Goal: Information Seeking & Learning: Learn about a topic

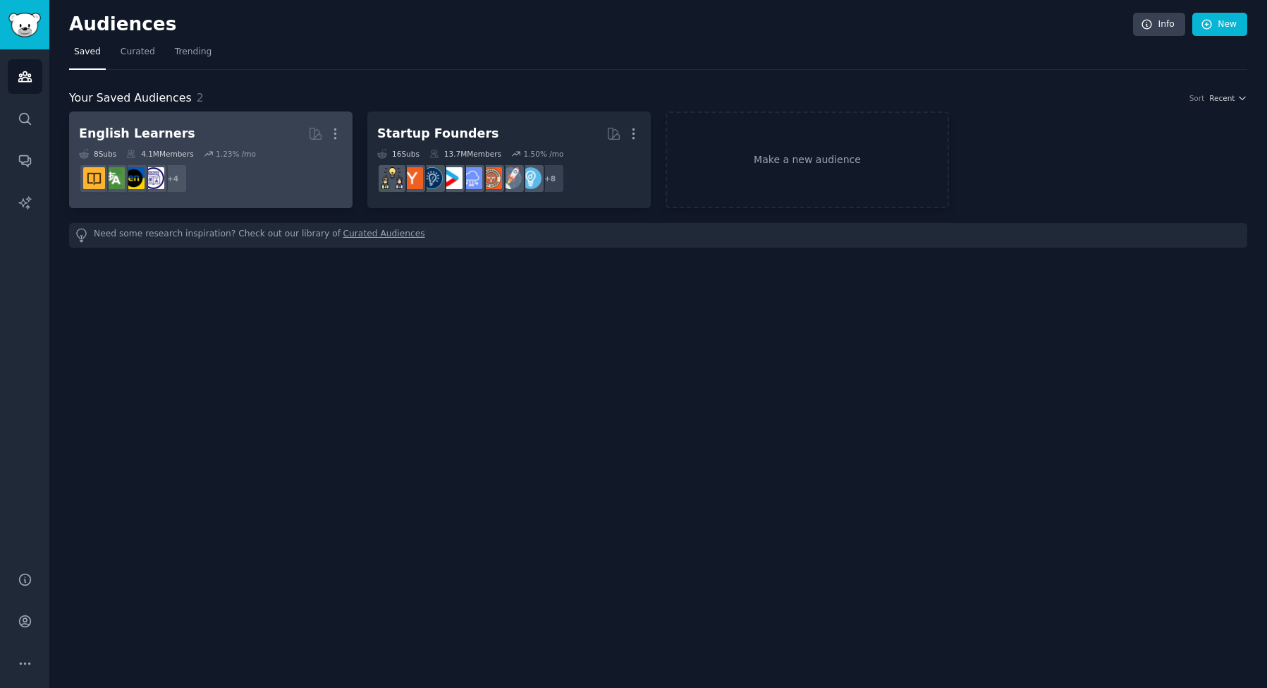
click at [246, 119] on link "English Learners More 8 Sub s 4.1M Members 1.23 % /mo + 4" at bounding box center [210, 159] width 283 height 97
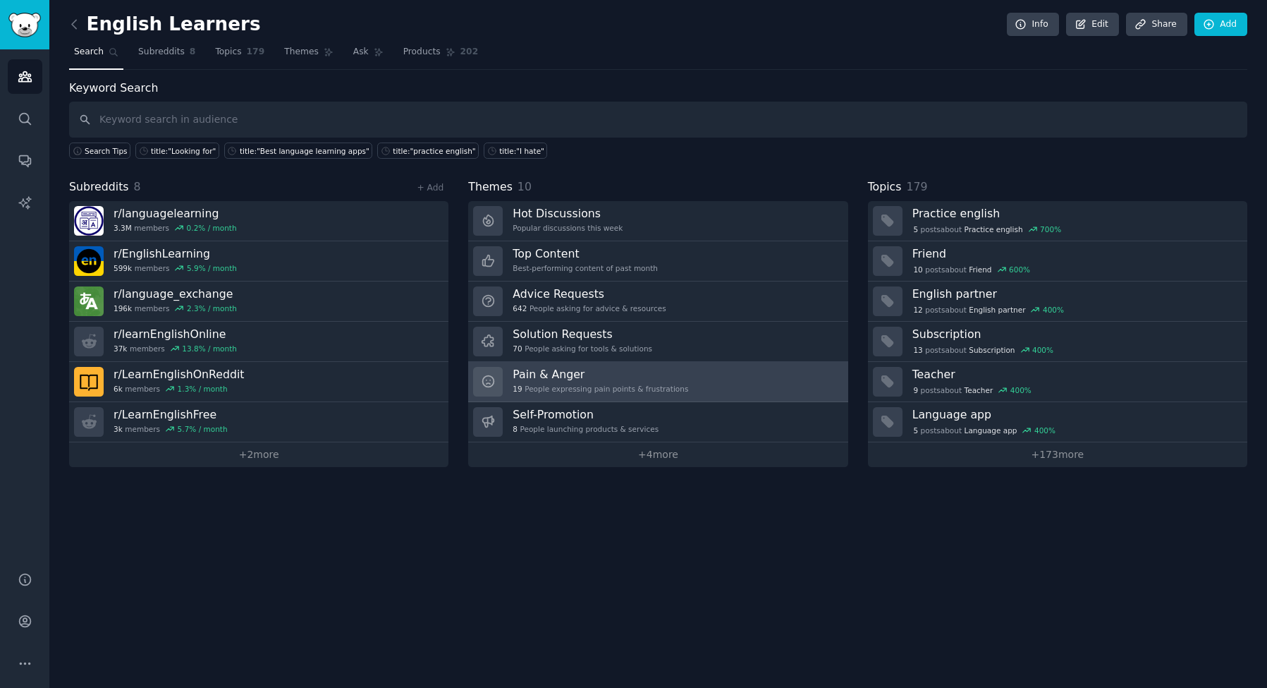
click at [556, 367] on h3 "Pain & Anger" at bounding box center [601, 374] width 176 height 15
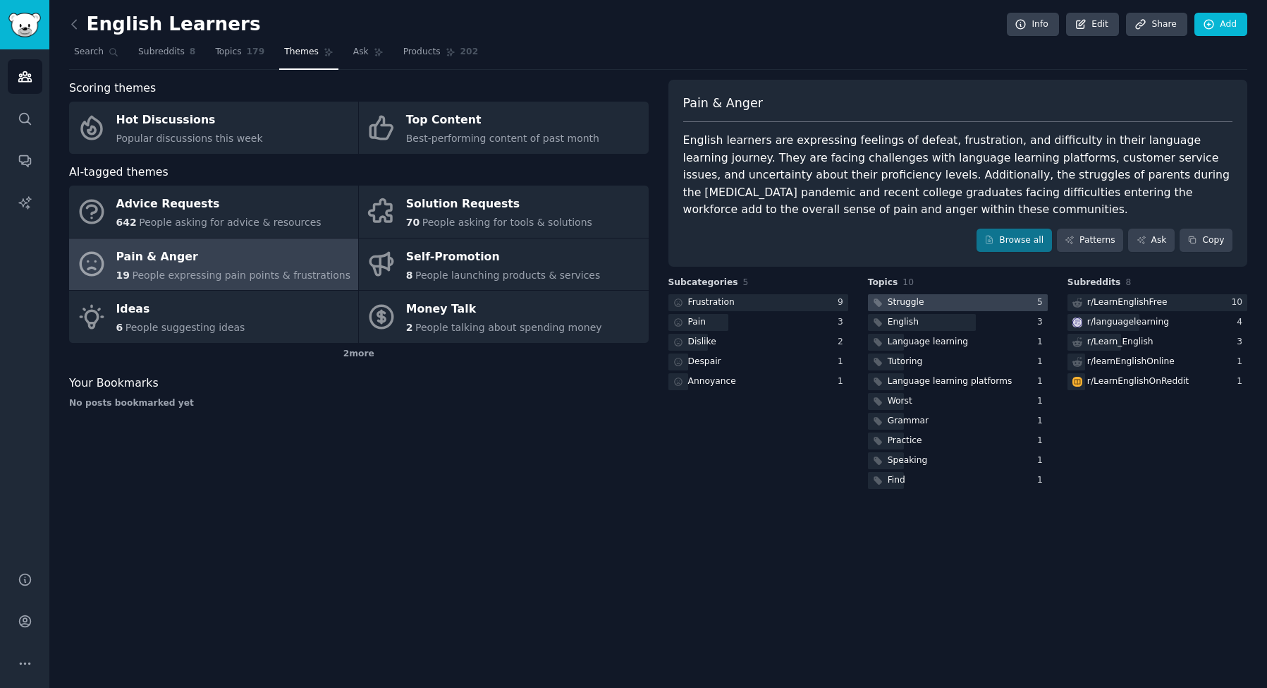
click at [927, 294] on div at bounding box center [958, 303] width 180 height 18
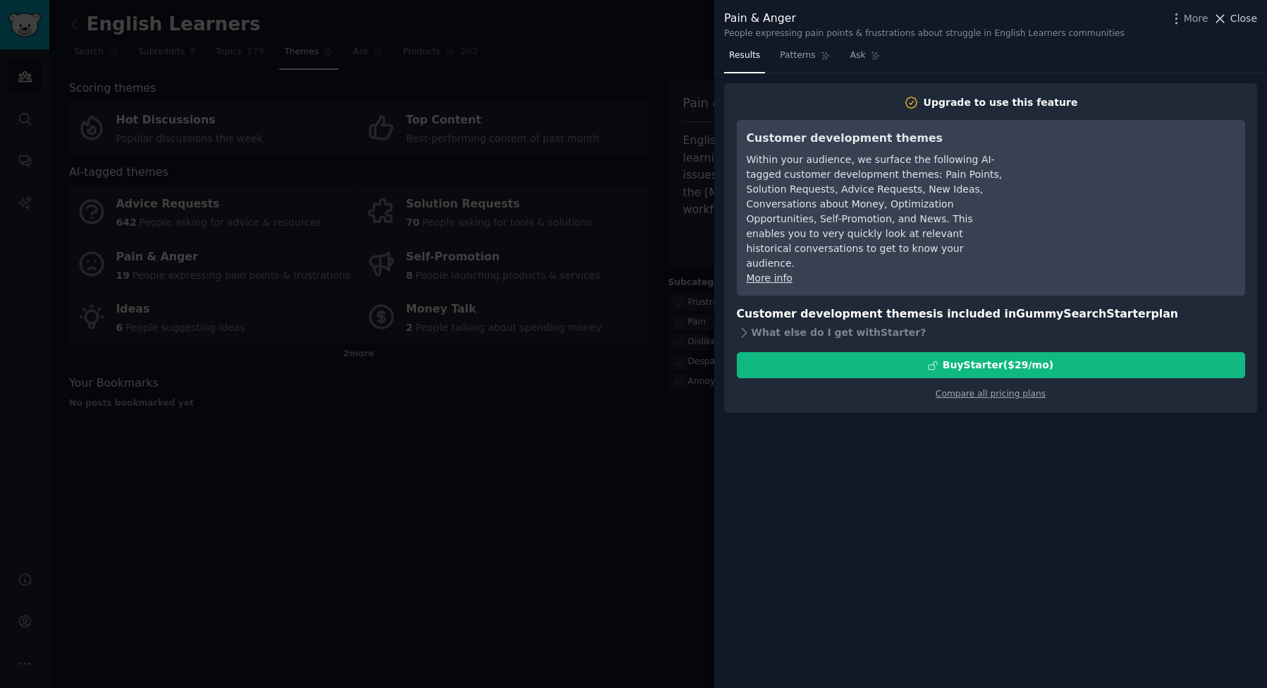
click at [1245, 13] on span "Close" at bounding box center [1244, 18] width 27 height 15
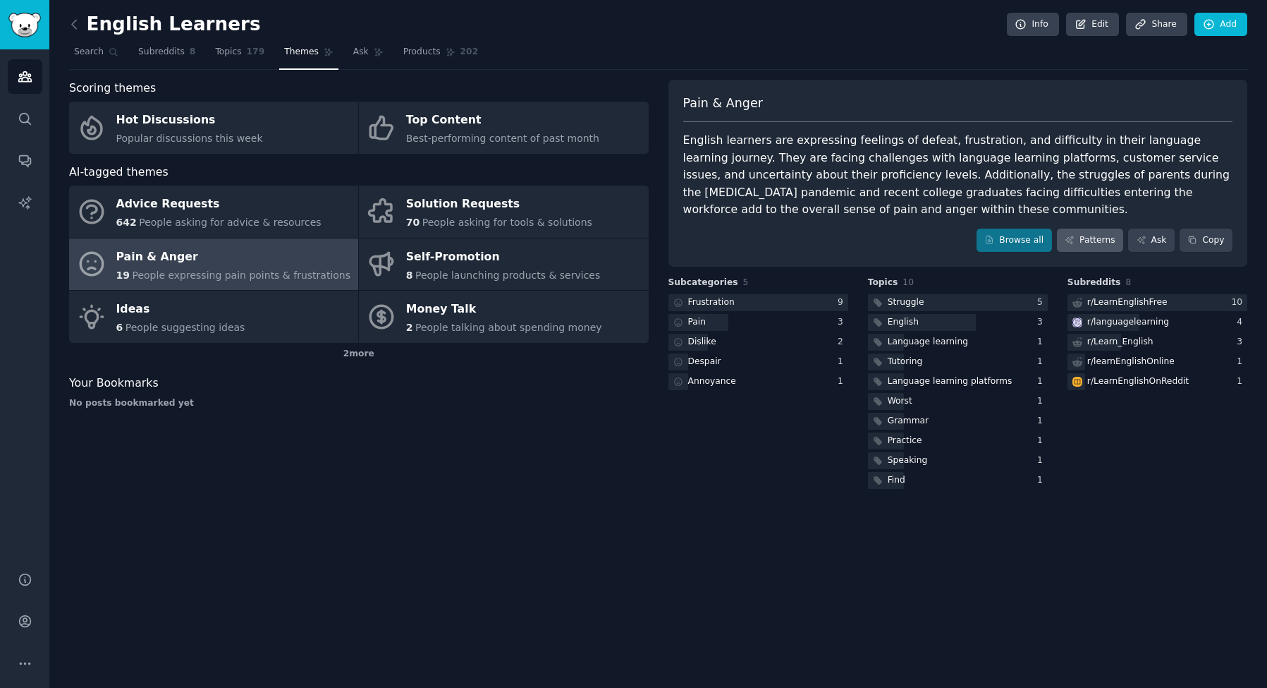
click at [1101, 233] on link "Patterns" at bounding box center [1090, 240] width 66 height 24
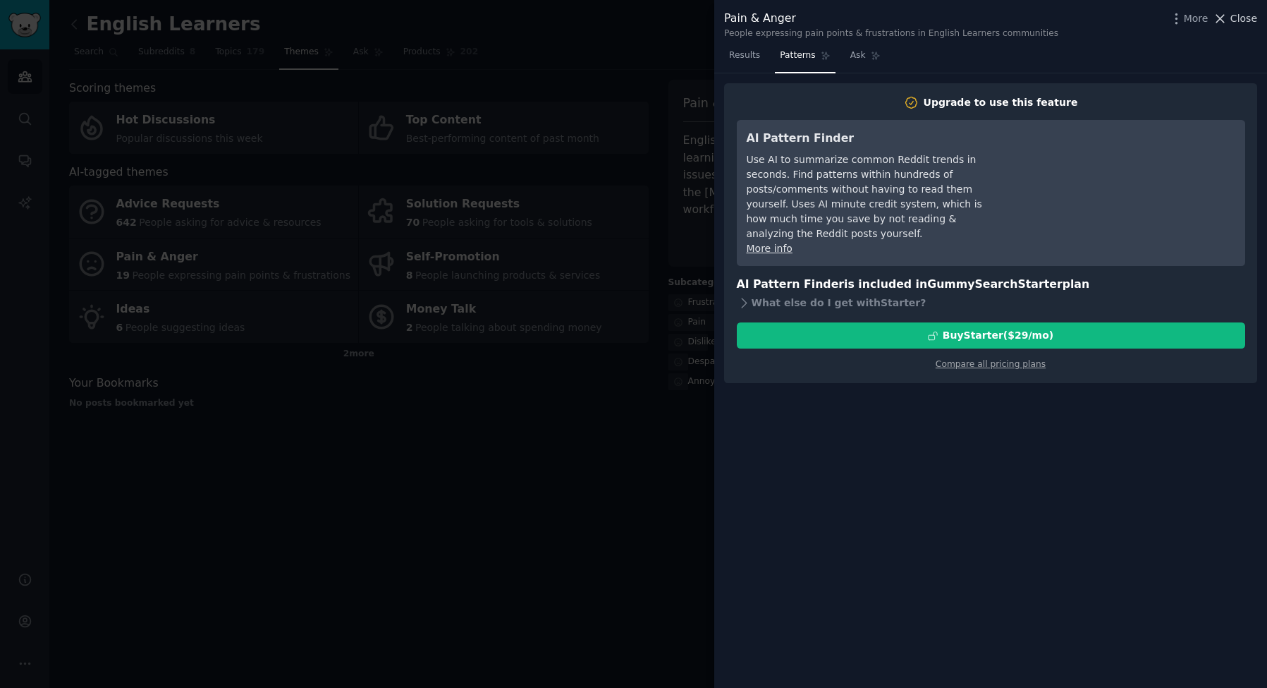
click at [1243, 11] on span "Close" at bounding box center [1244, 18] width 27 height 15
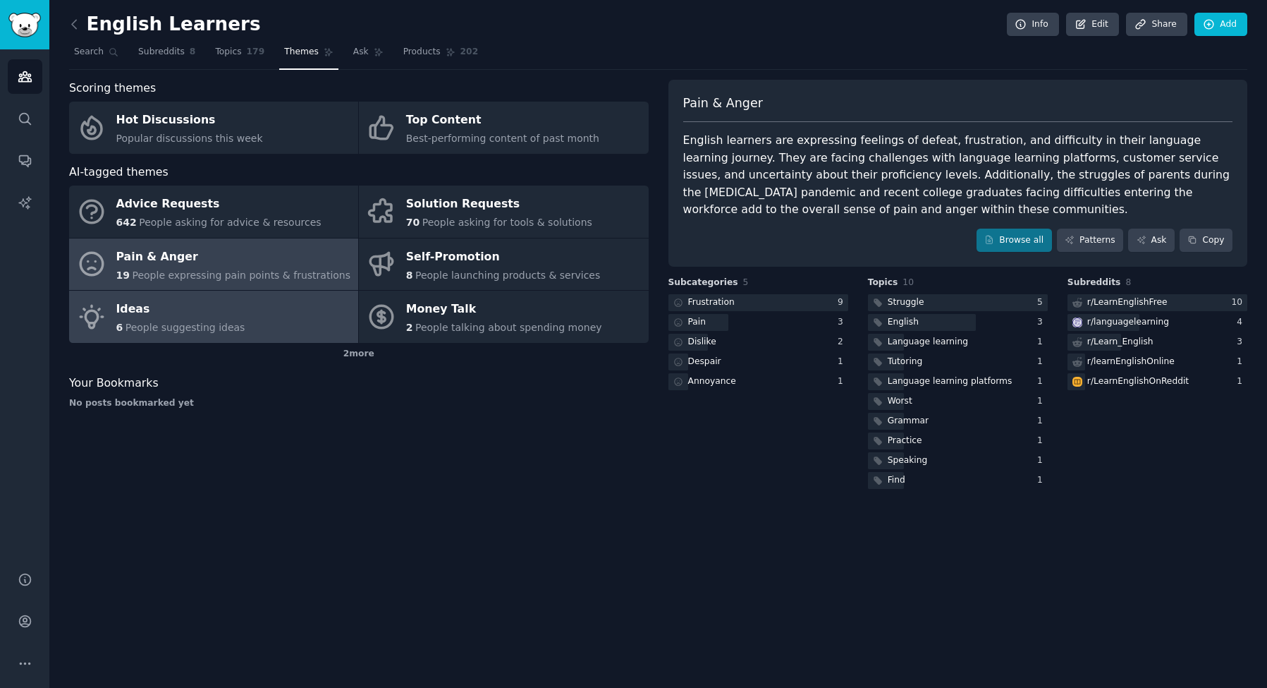
click at [238, 317] on link "Ideas 6 People suggesting ideas" at bounding box center [213, 317] width 289 height 52
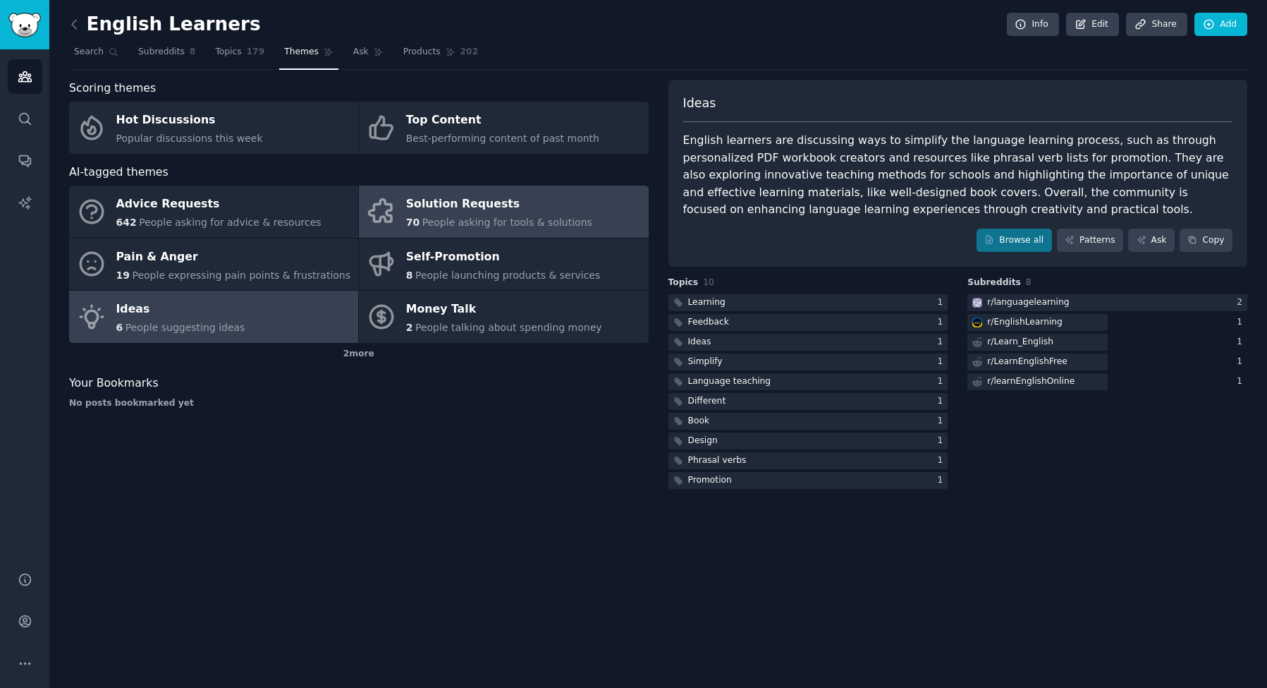
click at [425, 215] on div "70 People asking for tools & solutions" at bounding box center [499, 222] width 186 height 15
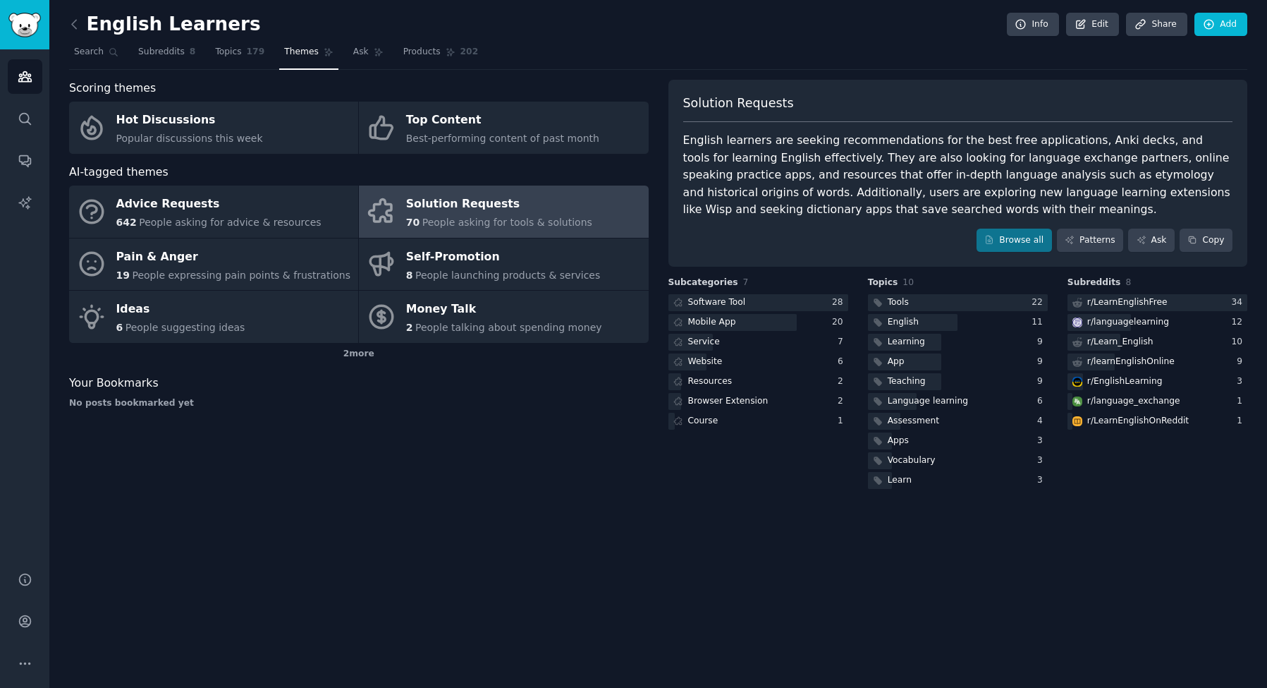
click at [1159, 158] on div "English learners are seeking recommendations for the best free applications, An…" at bounding box center [958, 175] width 550 height 87
drag, startPoint x: 1159, startPoint y: 158, endPoint x: 1203, endPoint y: 153, distance: 44.0
click at [1203, 153] on div "English learners are seeking recommendations for the best free applications, An…" at bounding box center [958, 175] width 550 height 87
click at [727, 173] on div "English learners are seeking recommendations for the best free applications, An…" at bounding box center [958, 175] width 550 height 87
drag, startPoint x: 728, startPoint y: 173, endPoint x: 903, endPoint y: 175, distance: 174.9
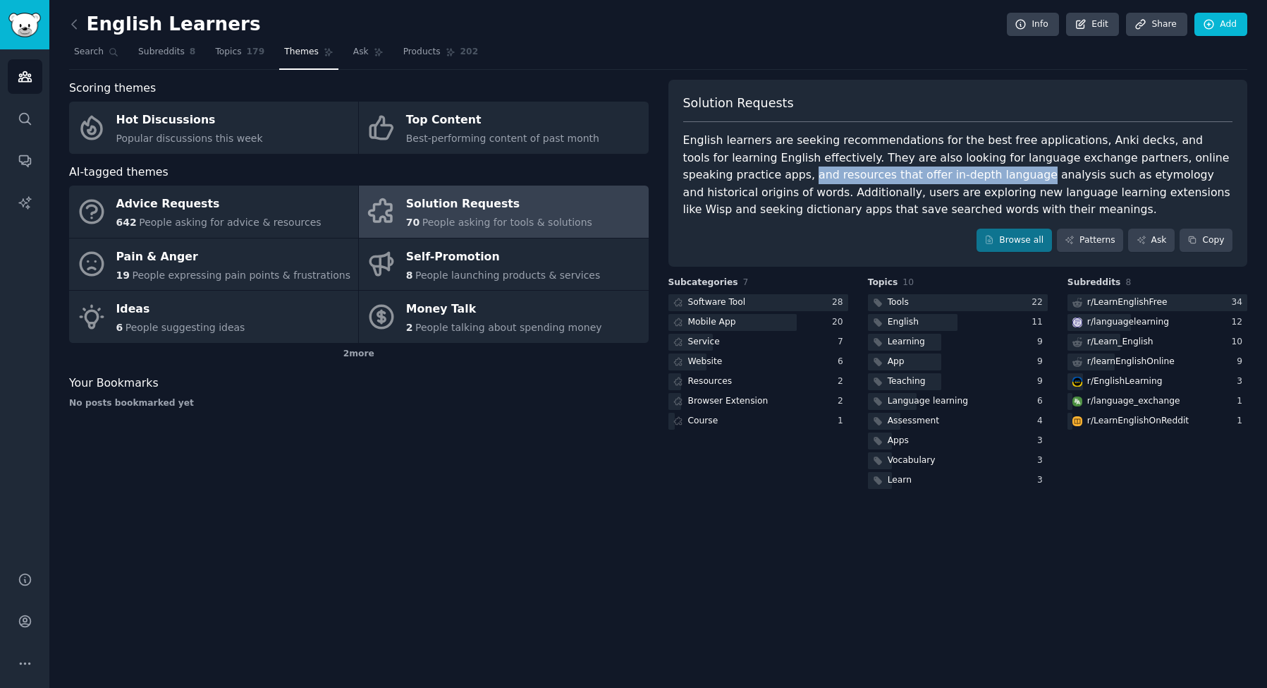
click at [897, 175] on div "English learners are seeking recommendations for the best free applications, An…" at bounding box center [958, 175] width 550 height 87
click at [1149, 158] on div "English learners are seeking recommendations for the best free applications, An…" at bounding box center [958, 175] width 550 height 87
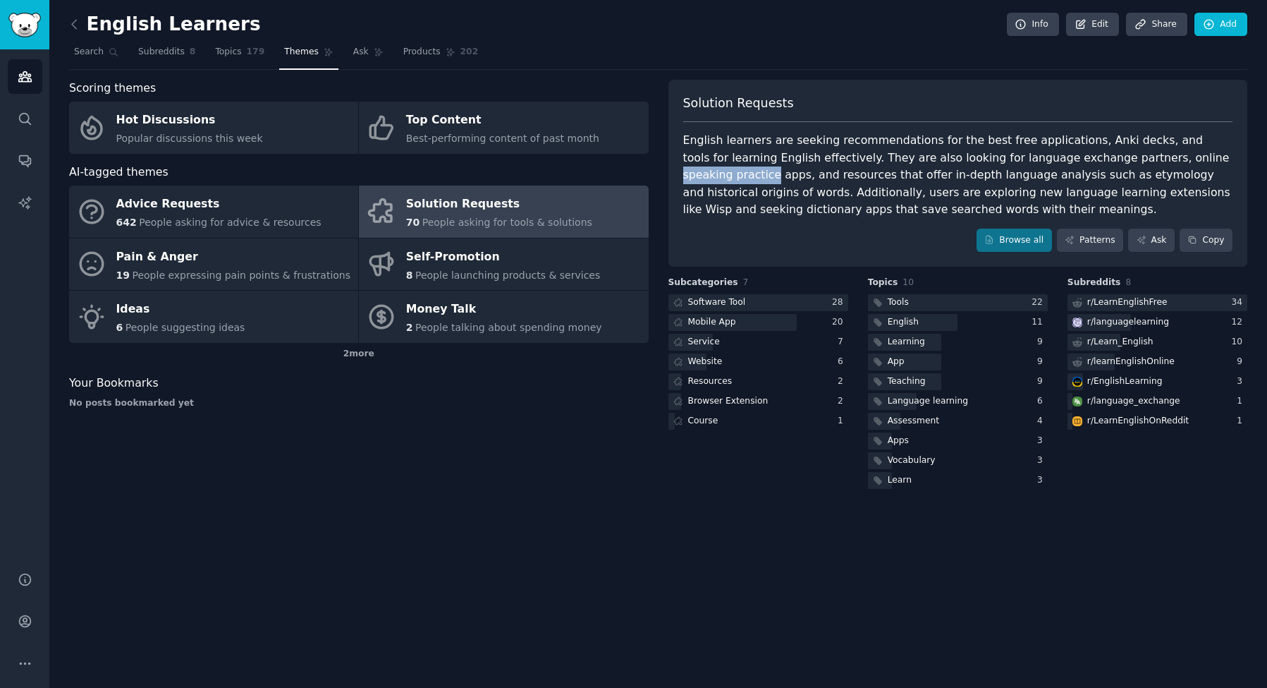
drag, startPoint x: 1149, startPoint y: 158, endPoint x: 1199, endPoint y: 157, distance: 50.1
click at [1199, 157] on div "English learners are seeking recommendations for the best free applications, An…" at bounding box center [958, 175] width 550 height 87
copy div "speaking practice"
click at [1072, 55] on nav "Search Subreddits 8 Topics 179 Themes Ask Products 202" at bounding box center [658, 55] width 1178 height 29
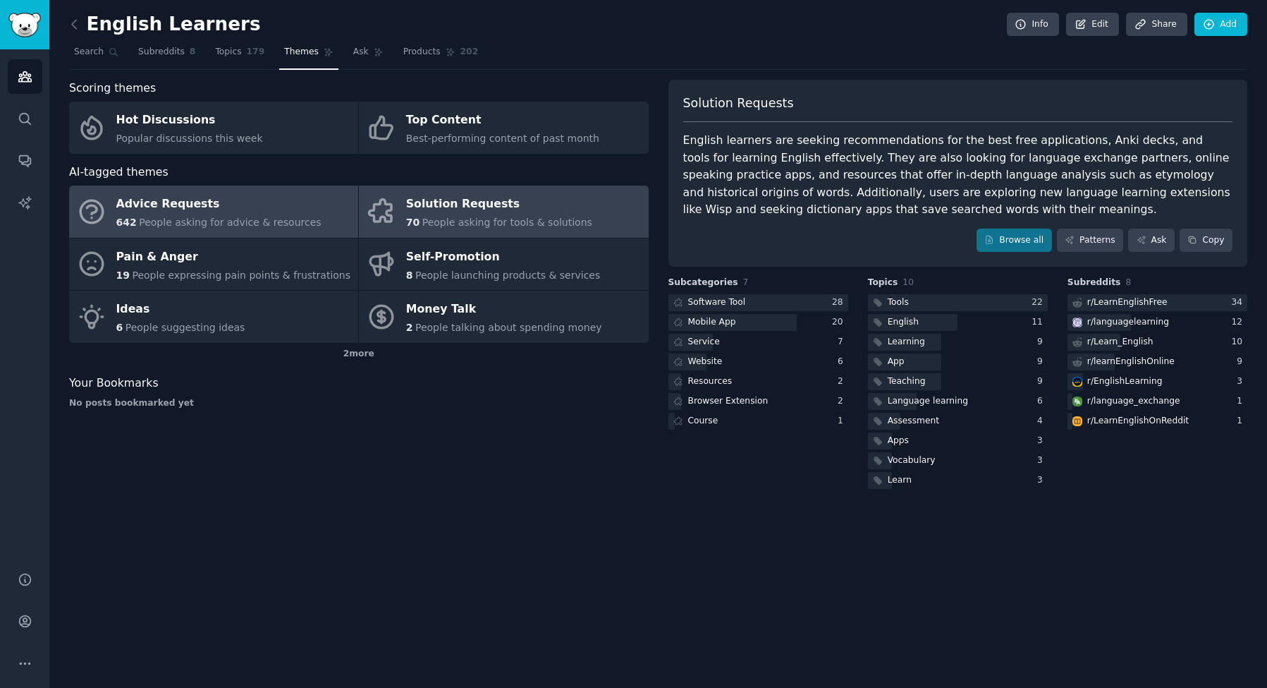
click at [219, 209] on div "Advice Requests" at bounding box center [218, 204] width 205 height 23
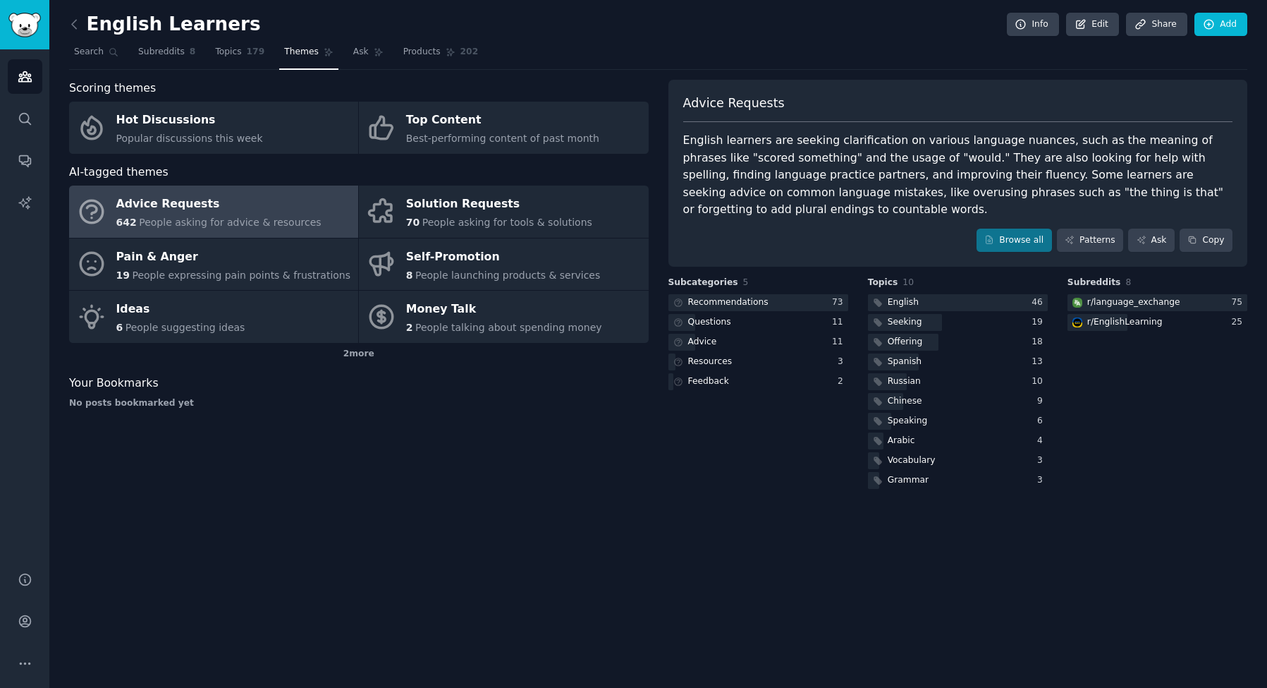
click at [804, 175] on div "English learners are seeking clarification on various language nuances, such as…" at bounding box center [958, 175] width 550 height 87
drag, startPoint x: 804, startPoint y: 175, endPoint x: 882, endPoint y: 171, distance: 77.7
click at [882, 171] on div "English learners are seeking clarification on various language nuances, such as…" at bounding box center [958, 175] width 550 height 87
copy div "improving their fluency"
click at [1121, 298] on div "r/ language_exchange" at bounding box center [1133, 302] width 93 height 13
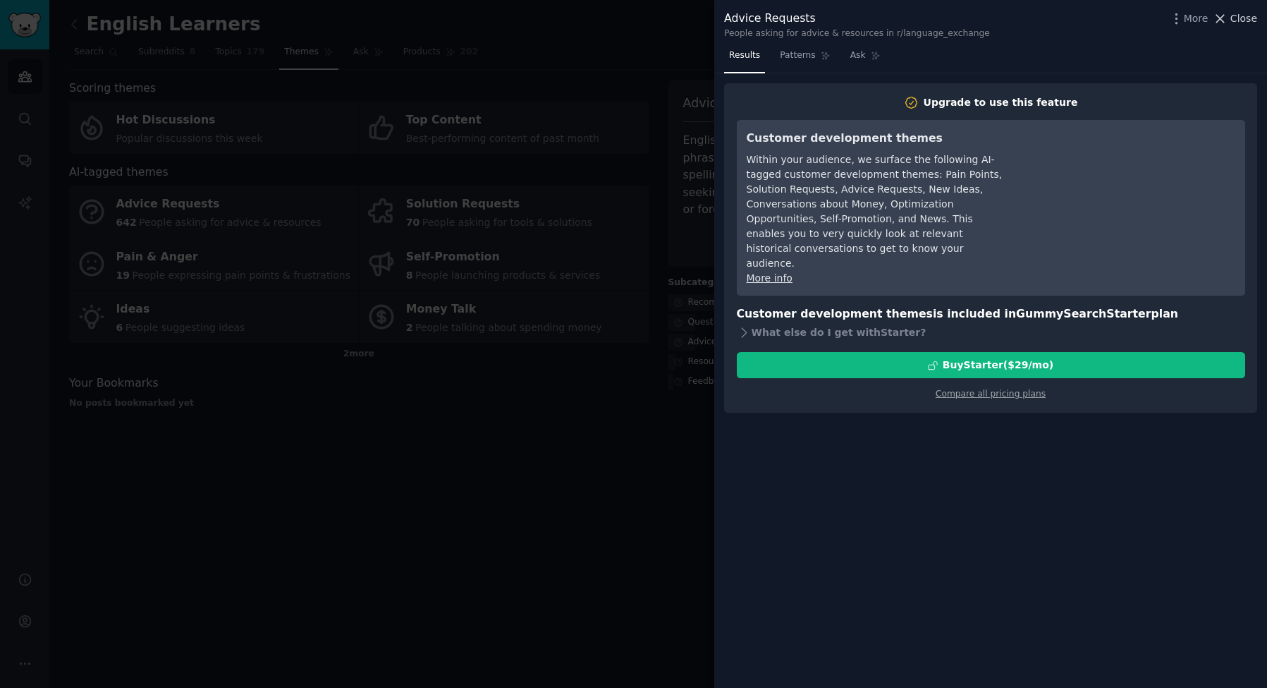
click at [1237, 20] on span "Close" at bounding box center [1244, 18] width 27 height 15
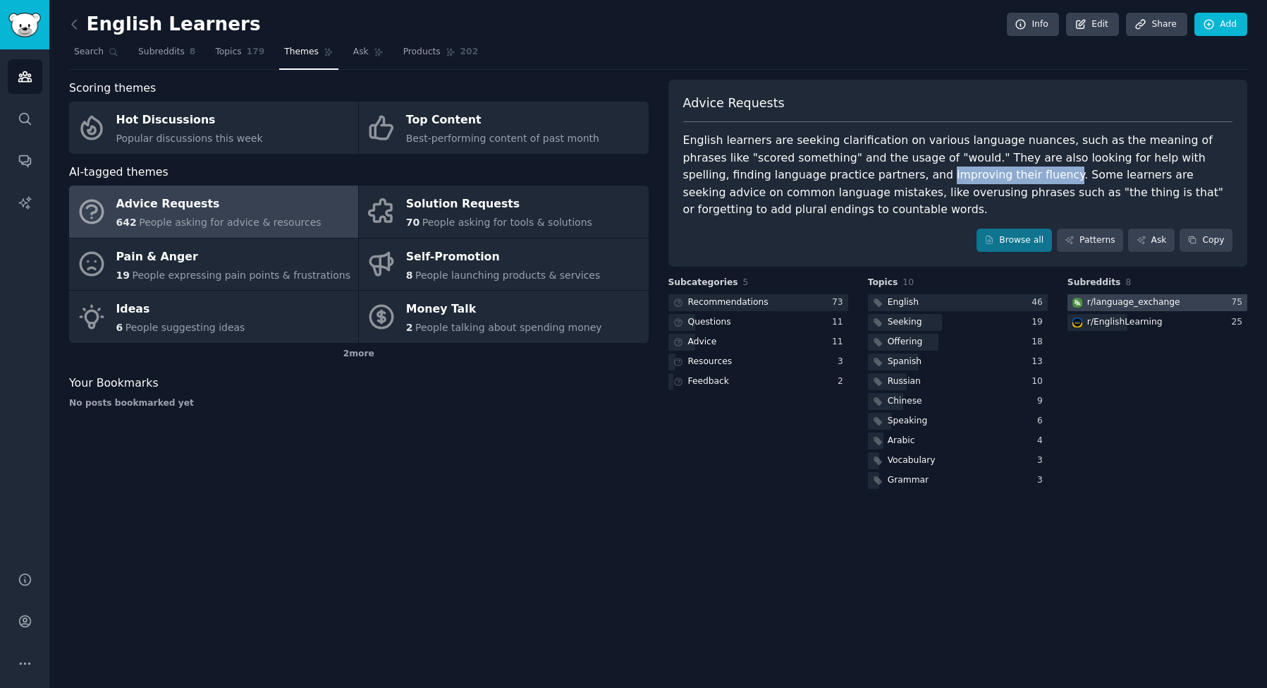
click at [1109, 299] on div "r/ language_exchange" at bounding box center [1133, 302] width 93 height 13
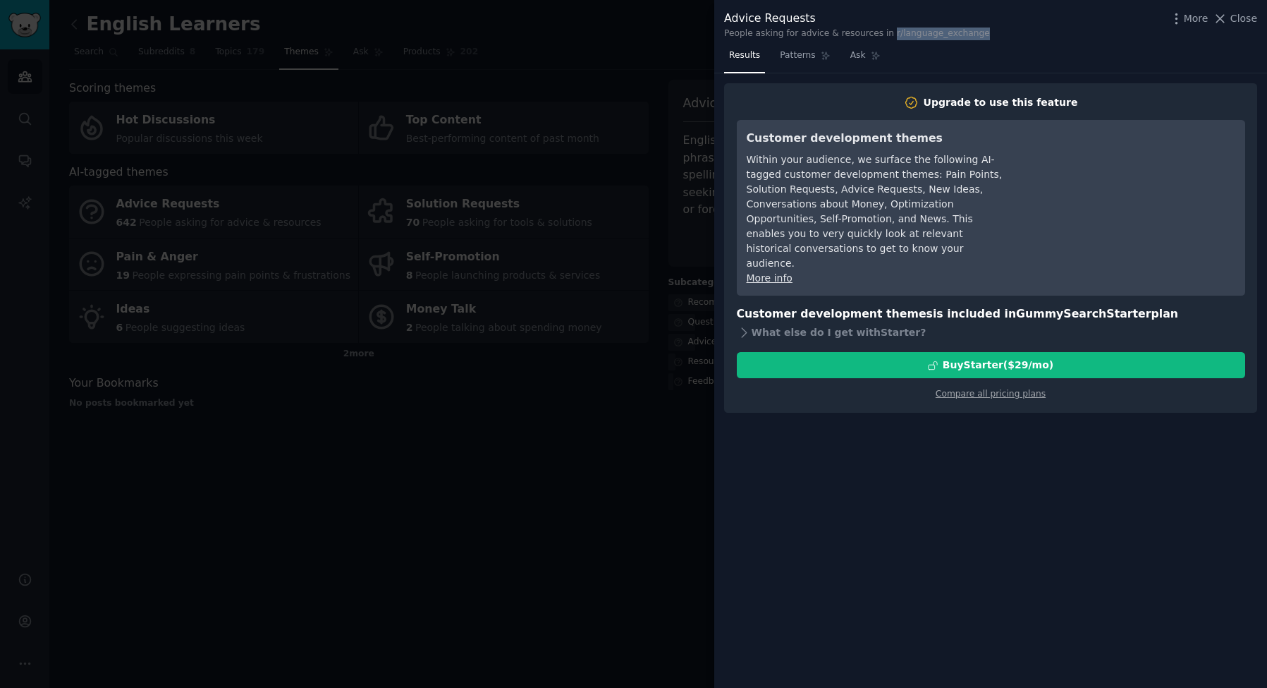
drag, startPoint x: 890, startPoint y: 30, endPoint x: 1005, endPoint y: 33, distance: 115.0
click at [1005, 33] on div "Advice Requests People asking for advice & resources in r/language_exchange Mor…" at bounding box center [990, 25] width 533 height 30
copy div "r/language_exchange"
click at [1240, 25] on span "Close" at bounding box center [1244, 18] width 27 height 15
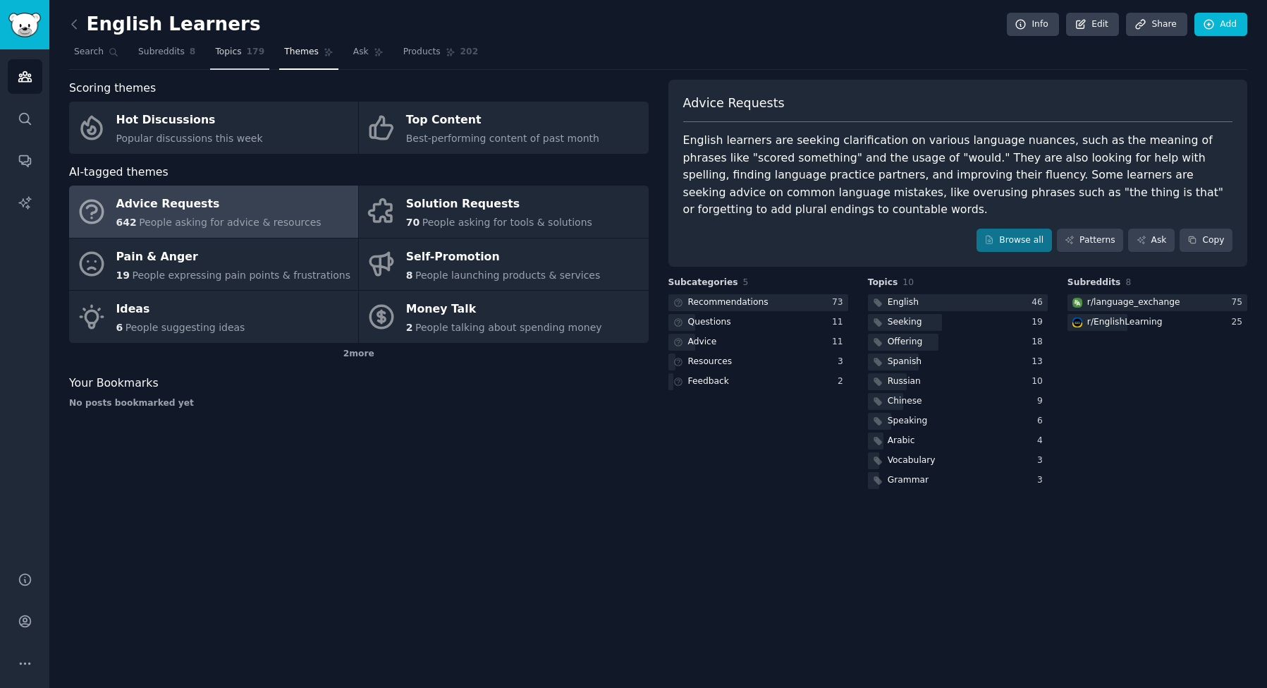
click at [247, 54] on span "179" at bounding box center [256, 52] width 18 height 13
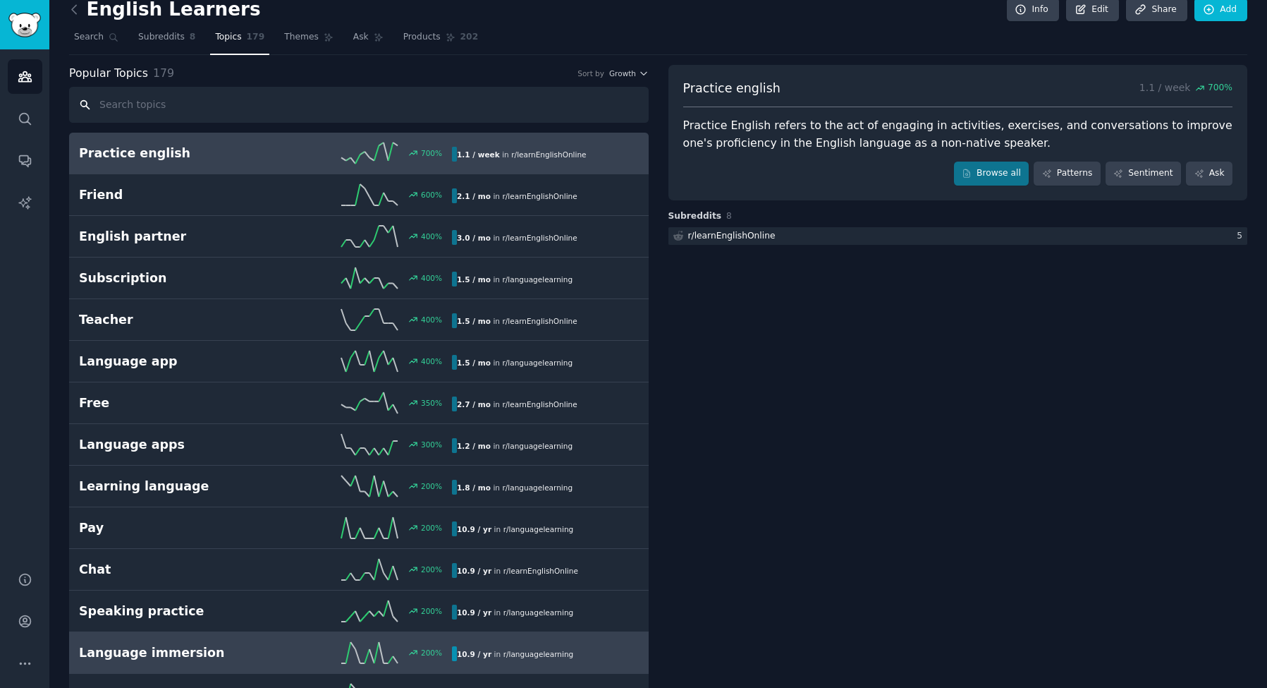
scroll to position [163, 0]
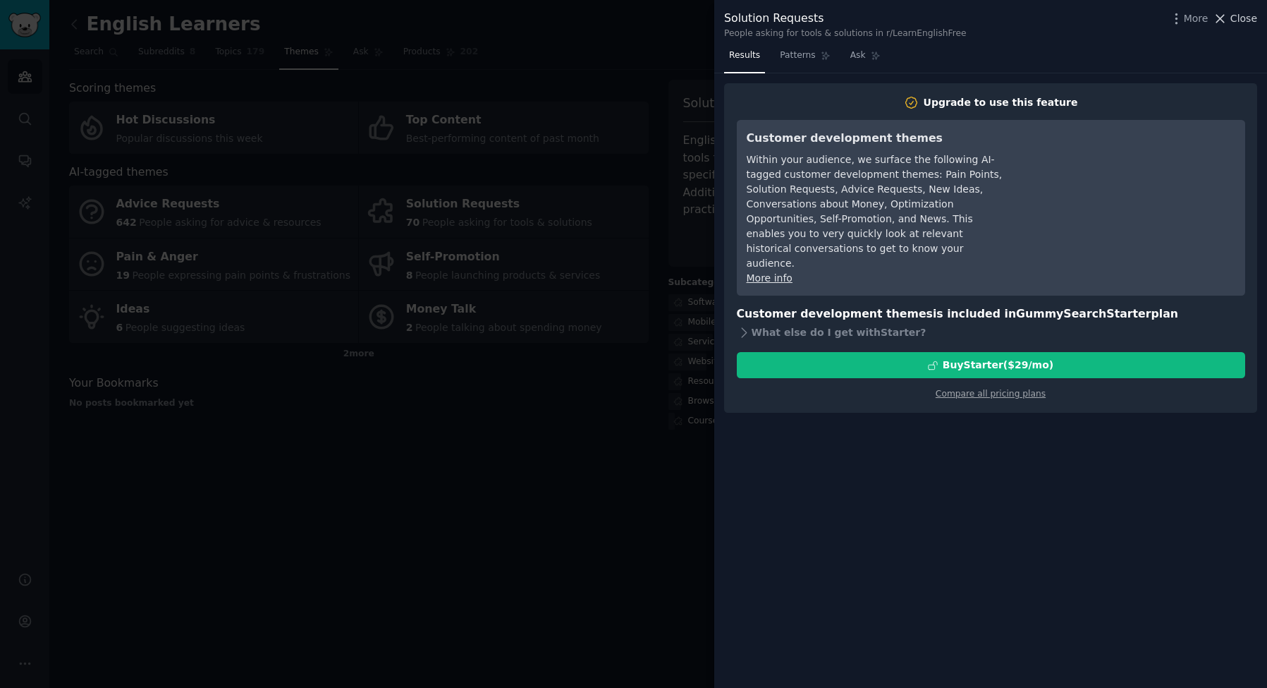
click at [1234, 17] on span "Close" at bounding box center [1244, 18] width 27 height 15
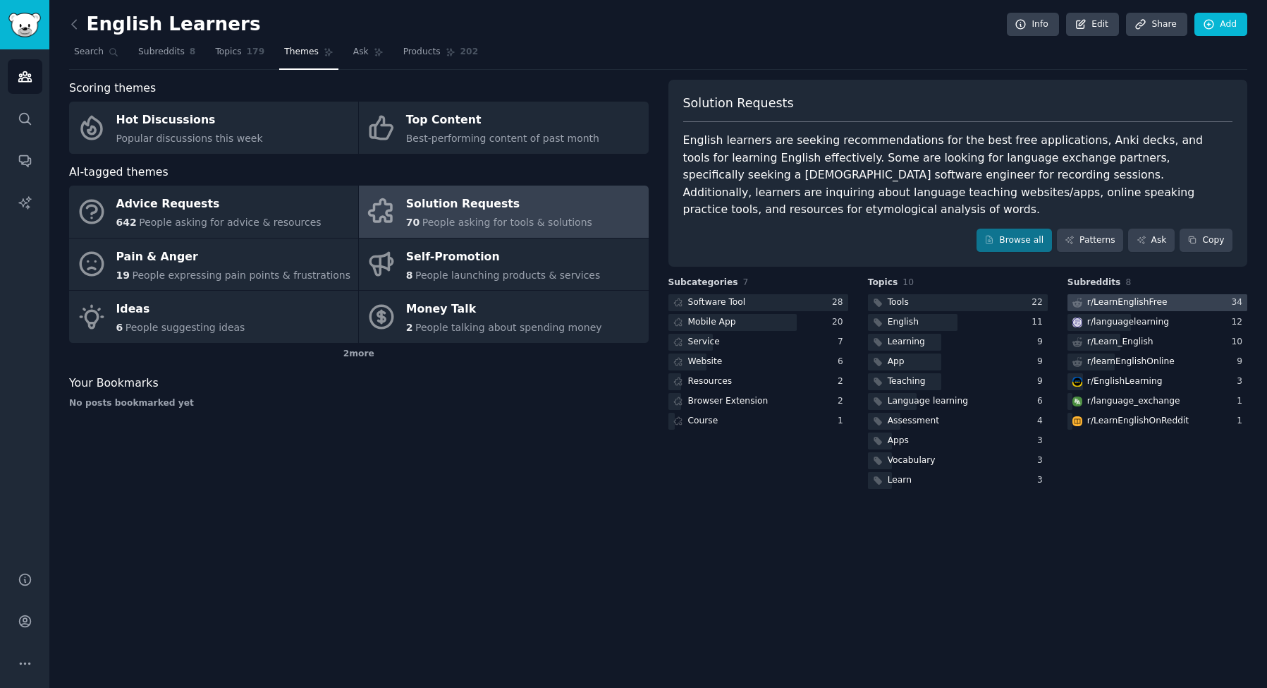
click at [1135, 296] on div "r/ LearnEnglishFree" at bounding box center [1127, 302] width 80 height 13
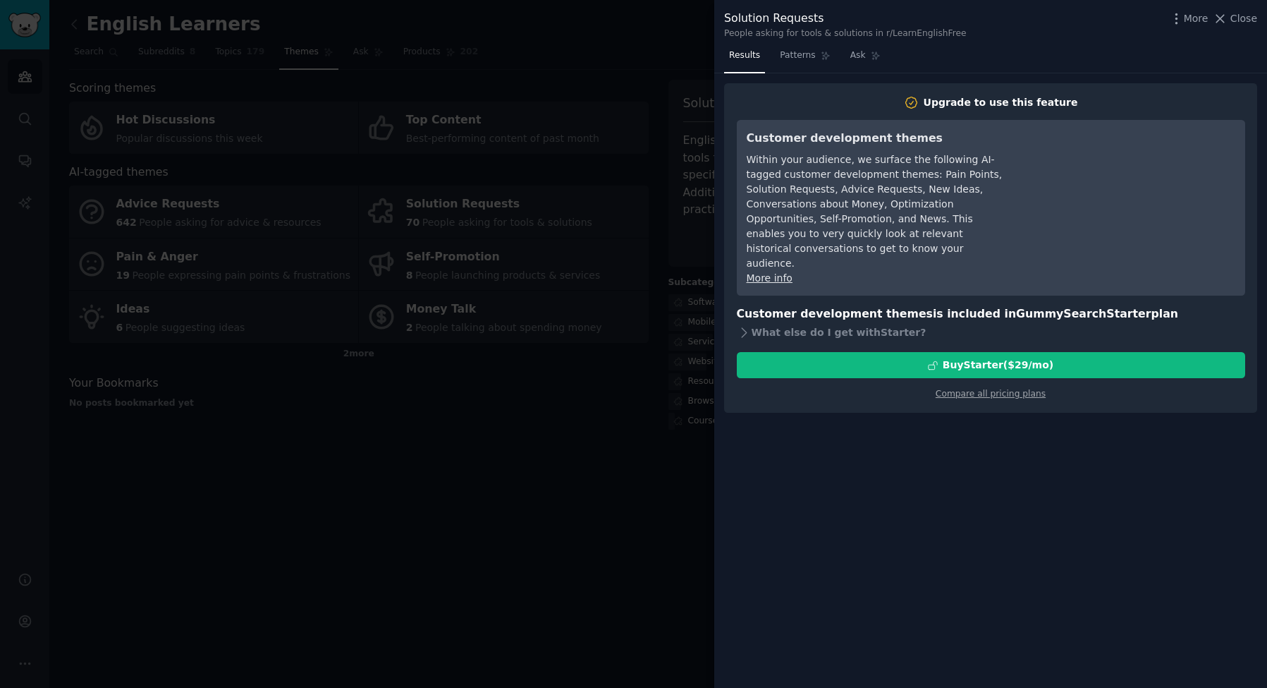
click at [891, 33] on div "People asking for tools & solutions in r/LearnEnglishFree" at bounding box center [845, 34] width 243 height 13
click at [892, 32] on div "People asking for tools & solutions in r/LearnEnglishFree" at bounding box center [845, 34] width 243 height 13
drag, startPoint x: 879, startPoint y: 32, endPoint x: 989, endPoint y: 32, distance: 110.7
click at [989, 32] on div "Solution Requests People asking for tools & solutions in r/LearnEnglishFree Mor…" at bounding box center [990, 25] width 533 height 30
copy div "r/LearnEnglishFree"
